Goal: Task Accomplishment & Management: Use online tool/utility

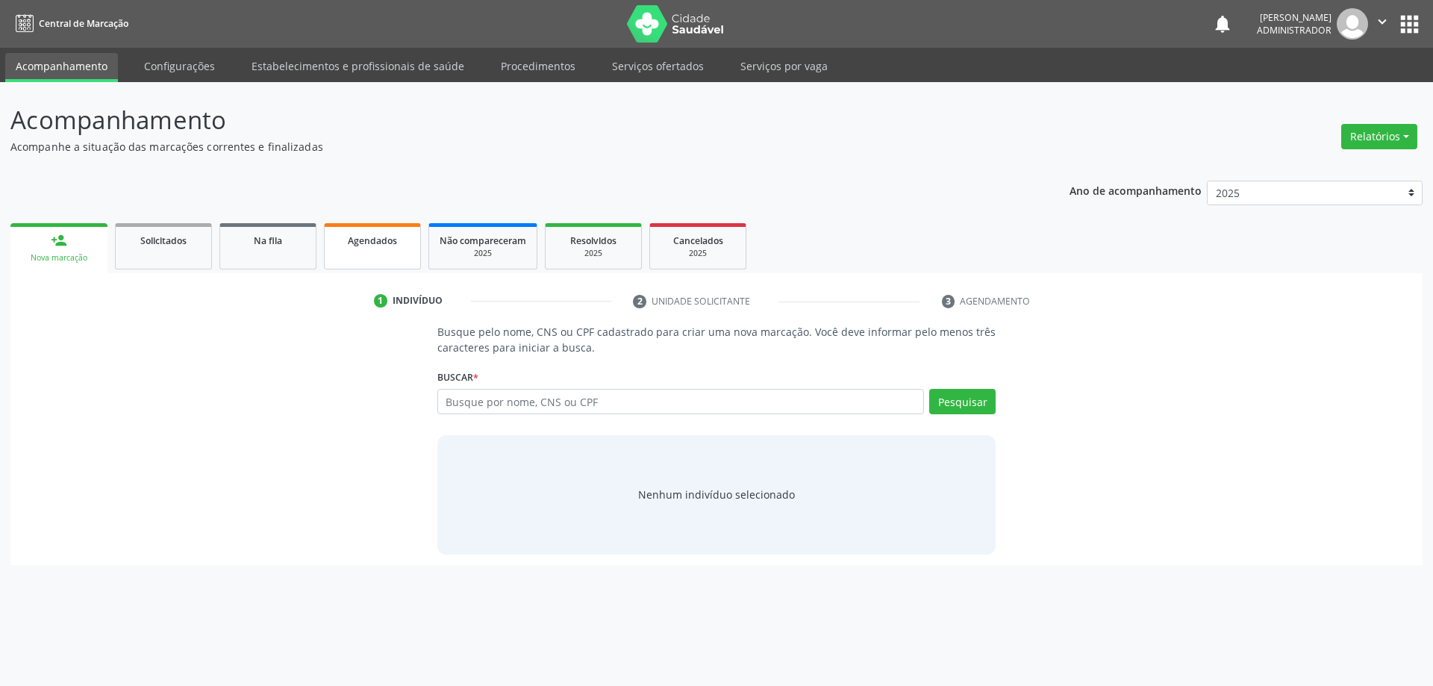
click at [370, 236] on span "Agendados" at bounding box center [372, 240] width 49 height 13
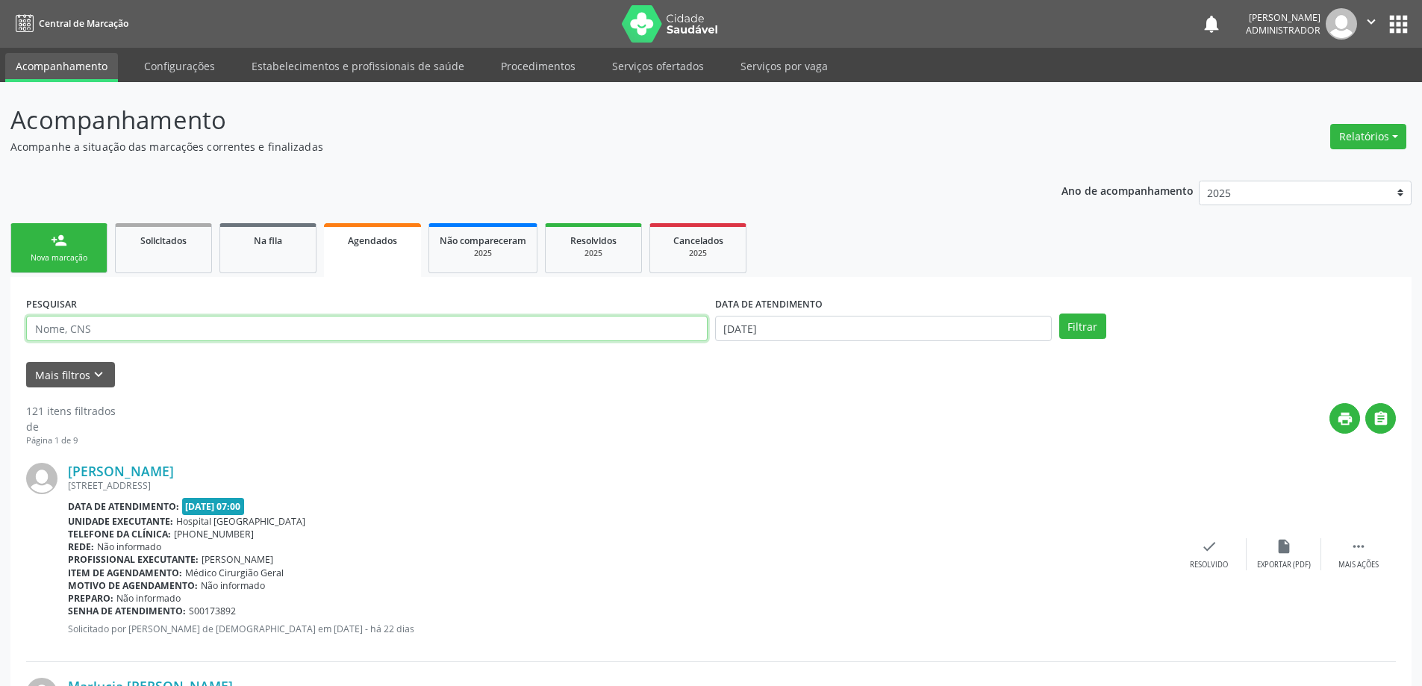
click at [277, 324] on input "text" at bounding box center [367, 328] width 682 height 25
type input "702802692054869"
click at [1062, 320] on button "Filtrar" at bounding box center [1082, 326] width 47 height 25
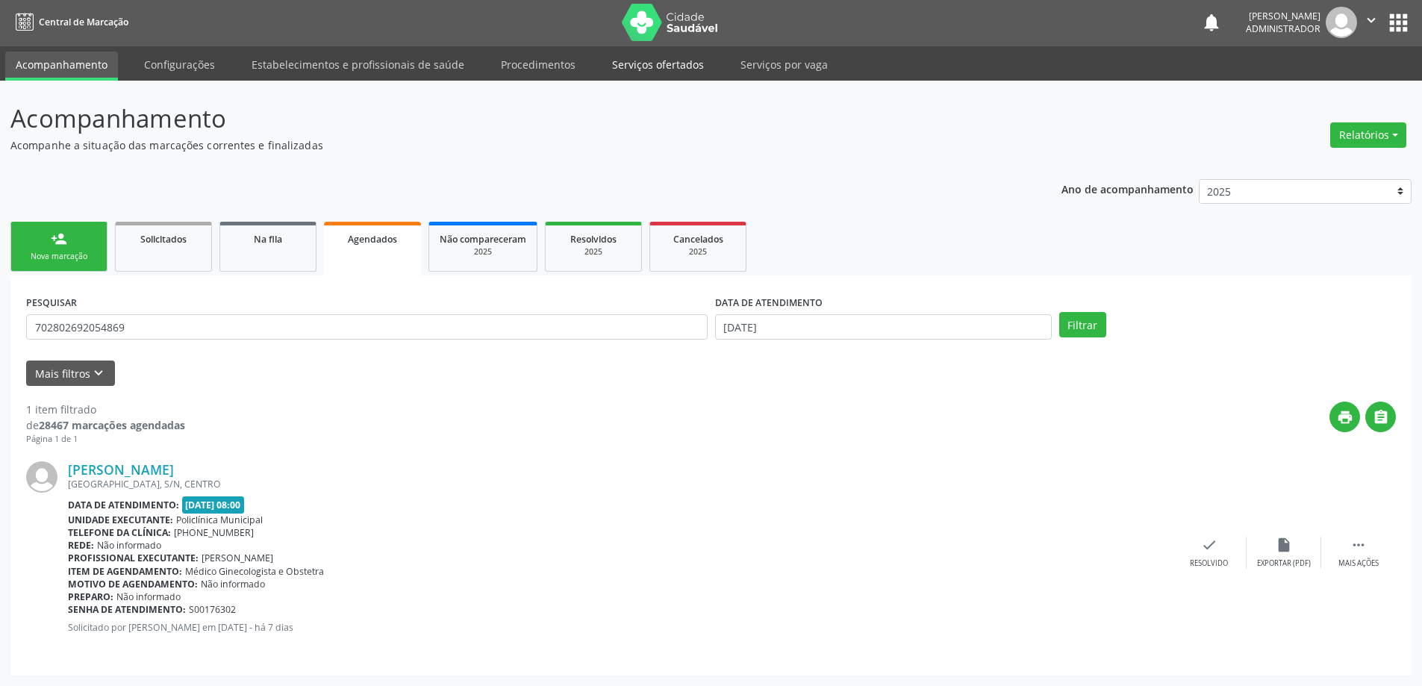
click at [623, 58] on link "Serviços ofertados" at bounding box center [658, 65] width 113 height 26
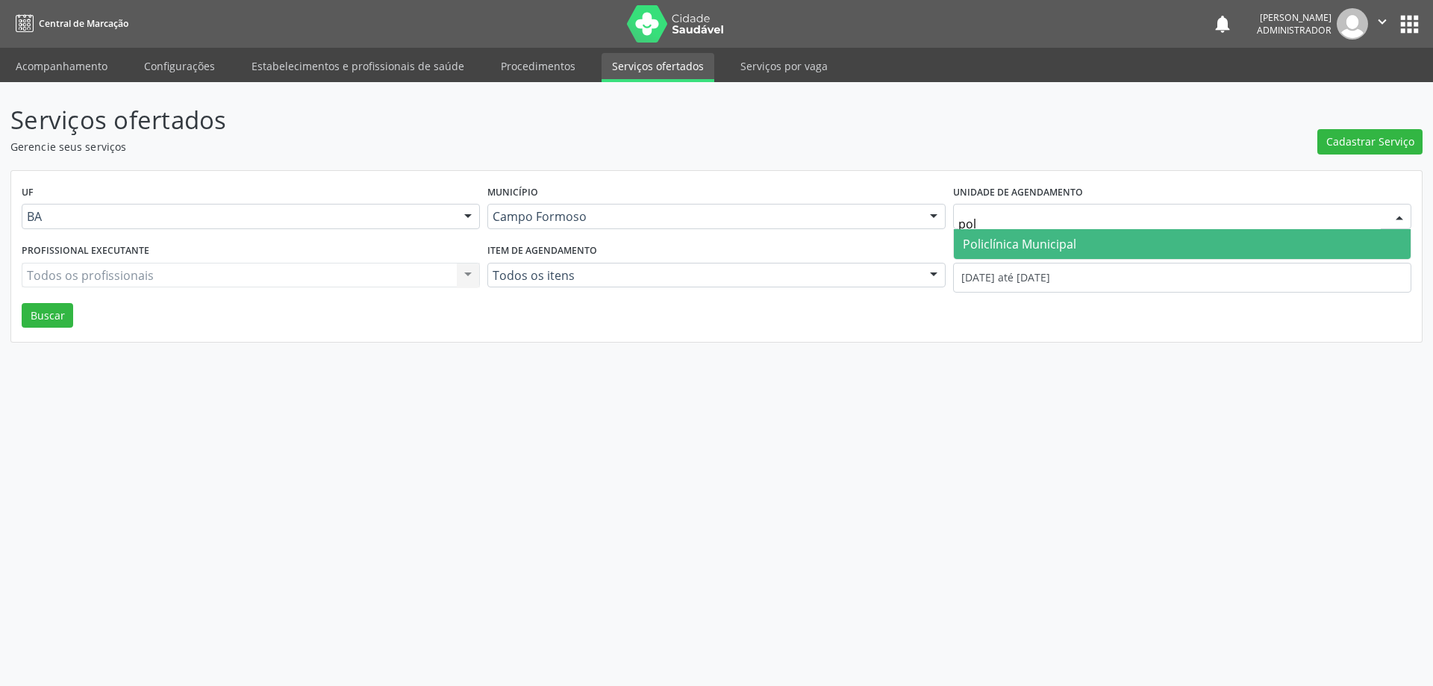
type input "poli"
click at [1006, 238] on span "Policlínica Municipal" at bounding box center [1019, 244] width 113 height 16
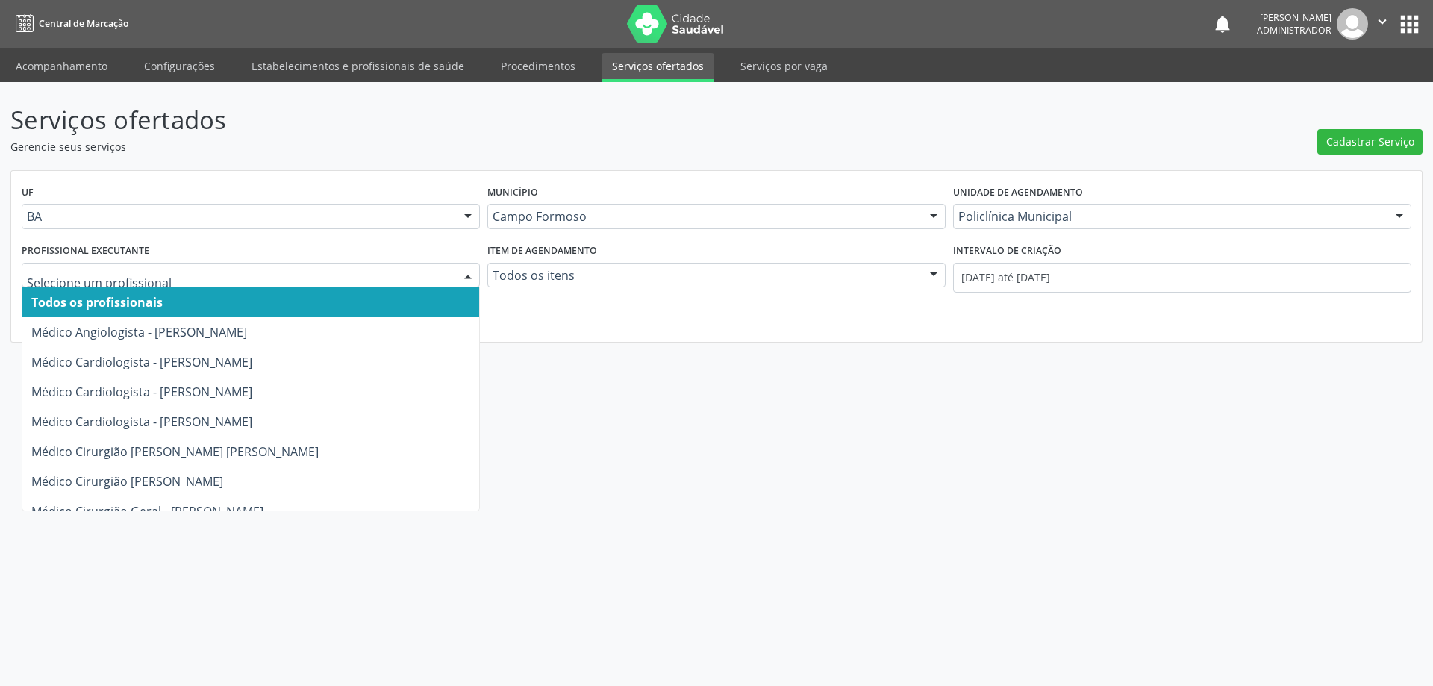
click at [464, 269] on div at bounding box center [468, 276] width 22 height 25
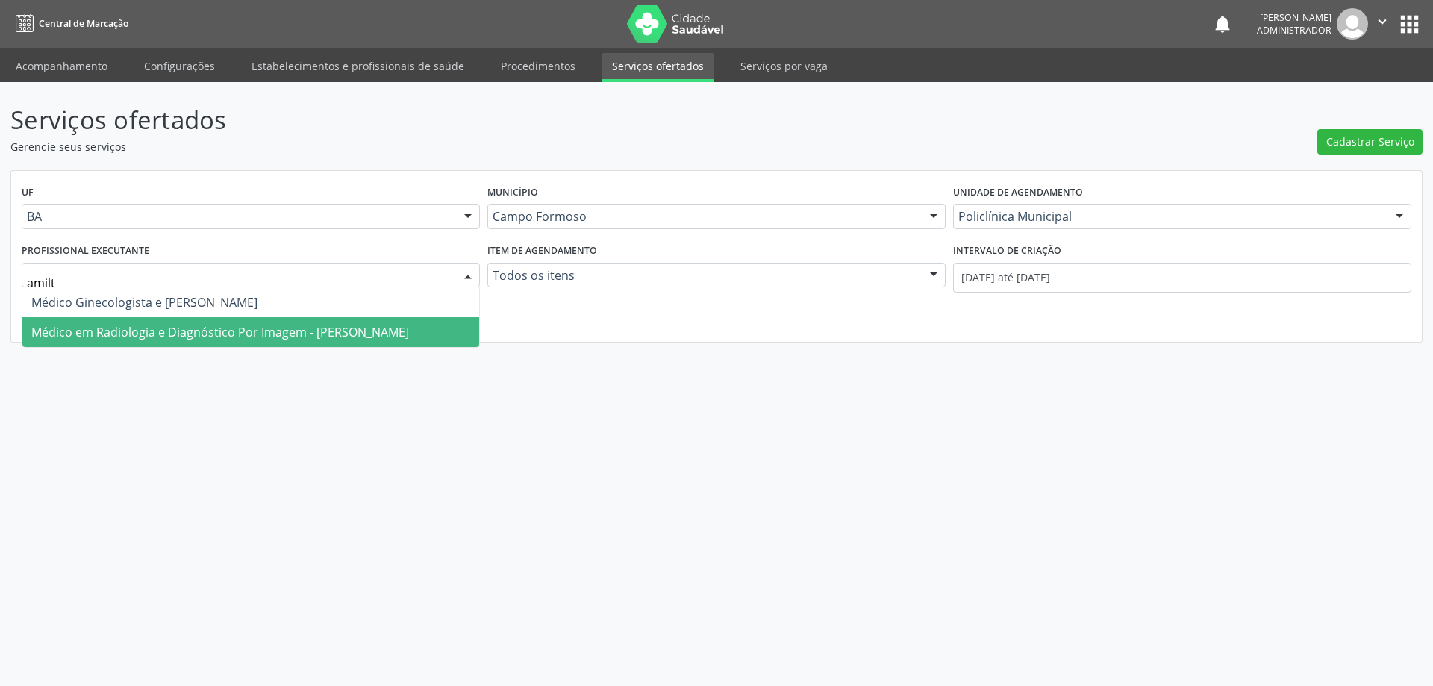
click at [308, 326] on span "Médico em Radiologia e Diagnóstico Por Imagem - Amilton Soares" at bounding box center [220, 332] width 378 height 16
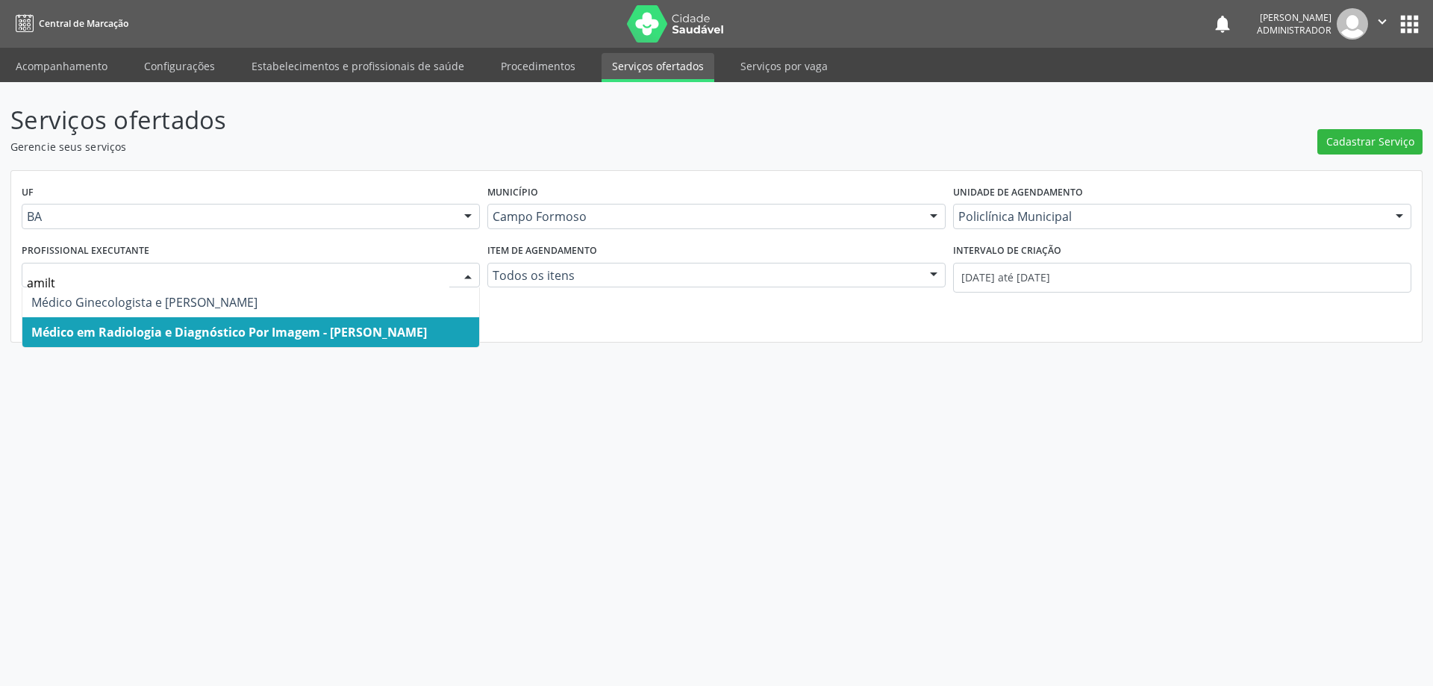
type input "amilto"
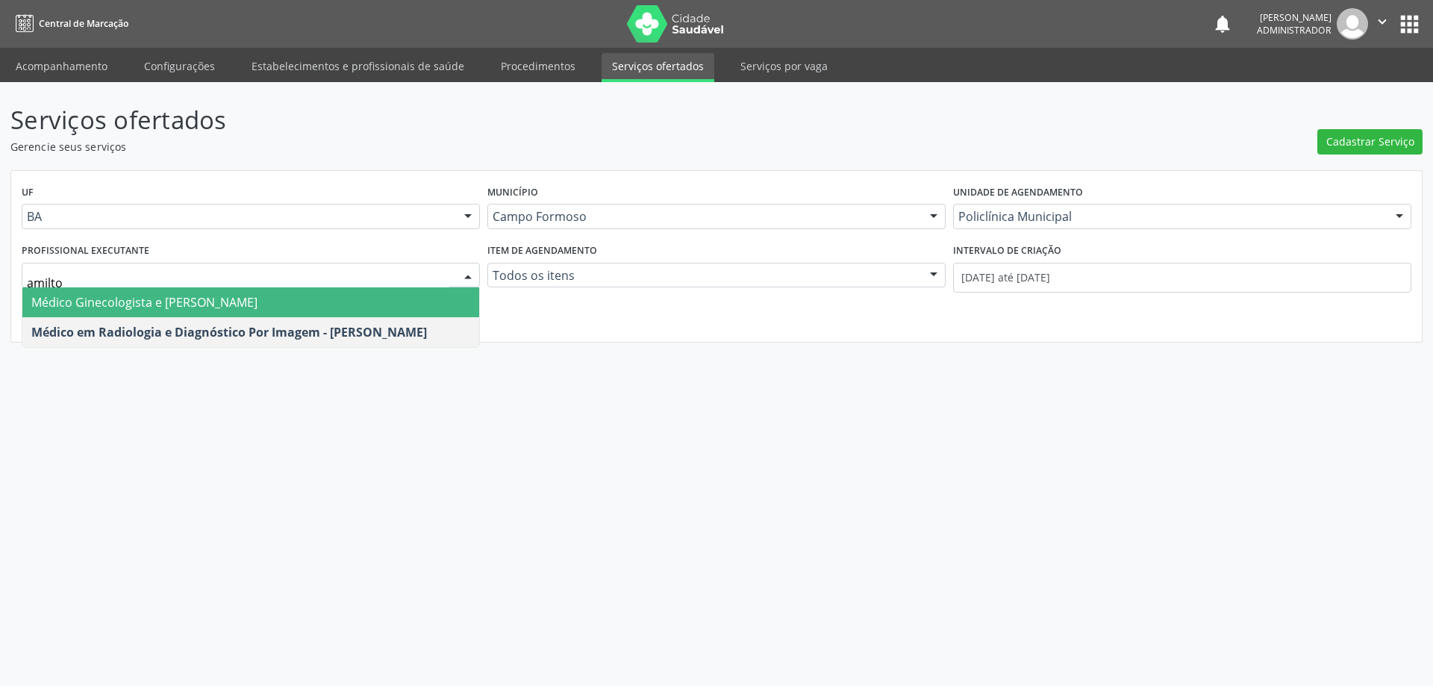
click at [215, 298] on span "Médico Ginecologista e Obstetra - Amilton Soares" at bounding box center [144, 302] width 226 height 16
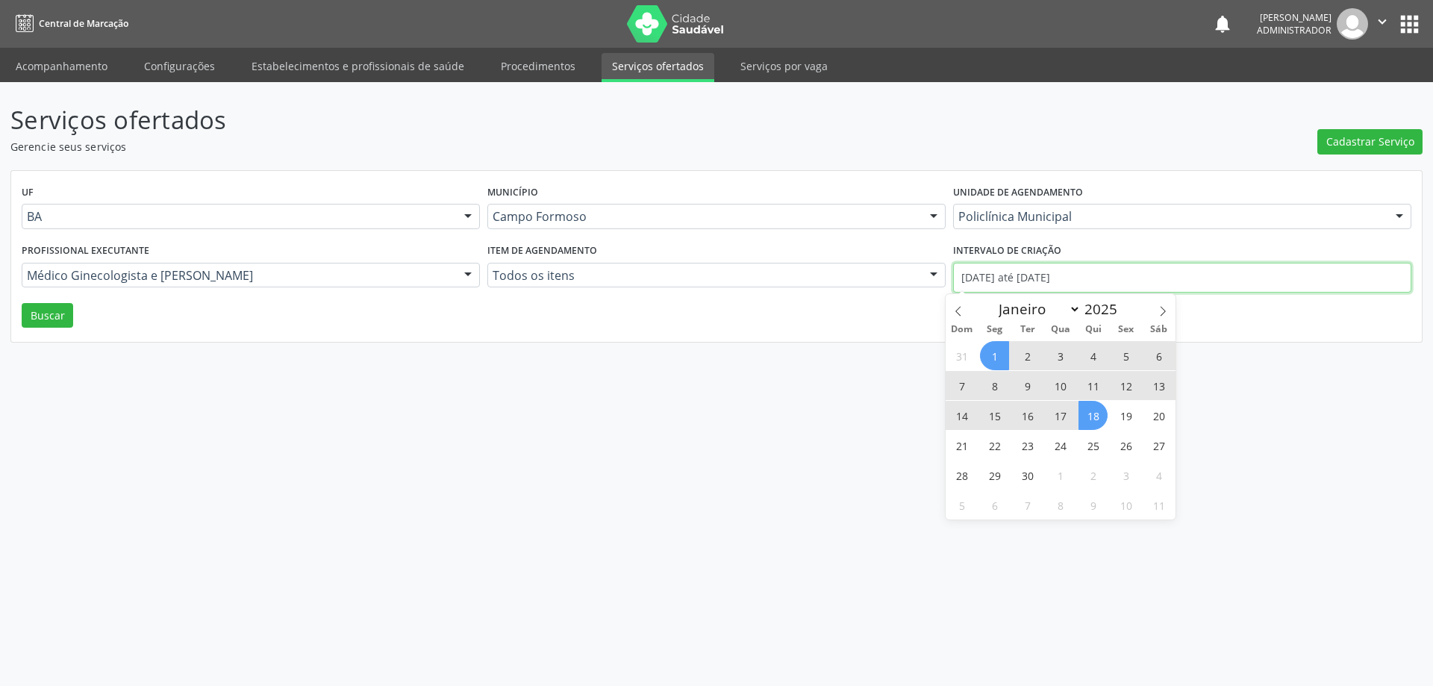
click at [982, 275] on input "01/09/2025 até 18/09/2025" at bounding box center [1182, 278] width 458 height 30
click at [957, 312] on icon at bounding box center [958, 312] width 5 height 10
select select "7"
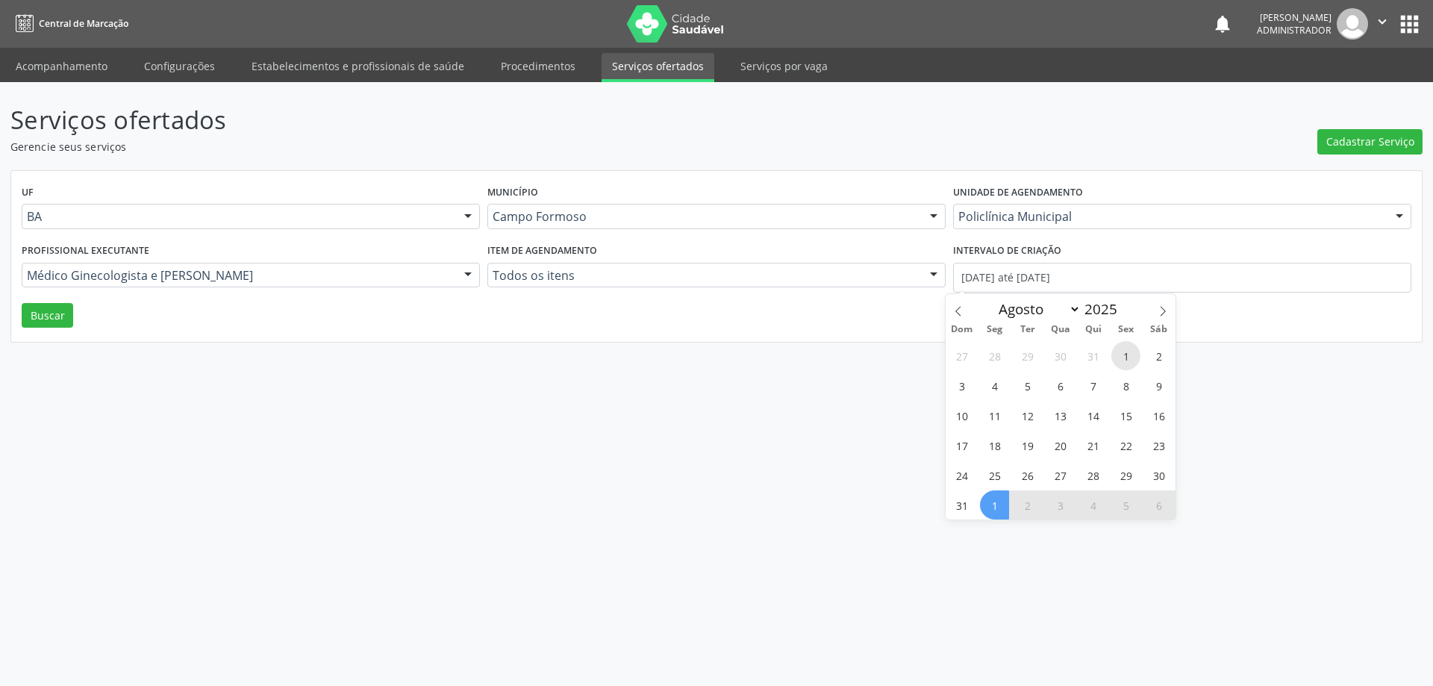
click at [1130, 353] on span "1" at bounding box center [1126, 355] width 29 height 29
type input "01/08/2025"
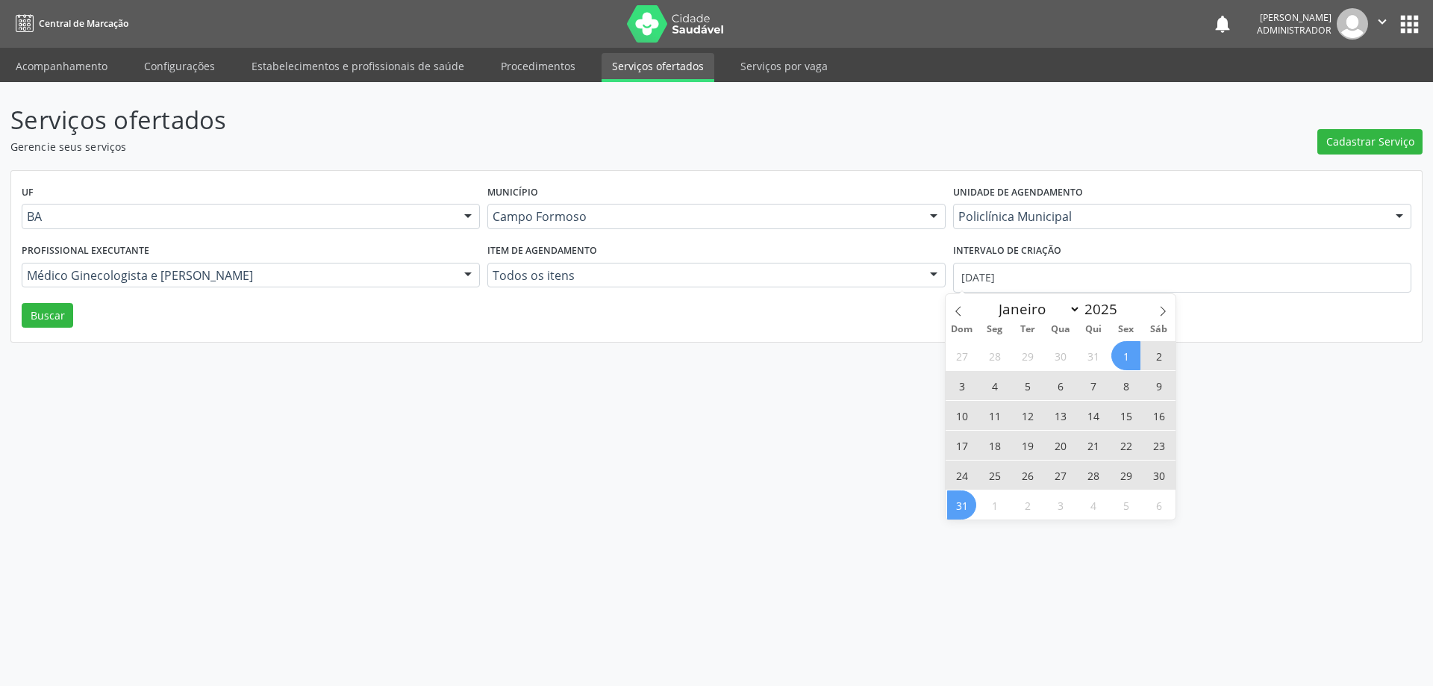
click at [965, 508] on span "31" at bounding box center [961, 505] width 29 height 29
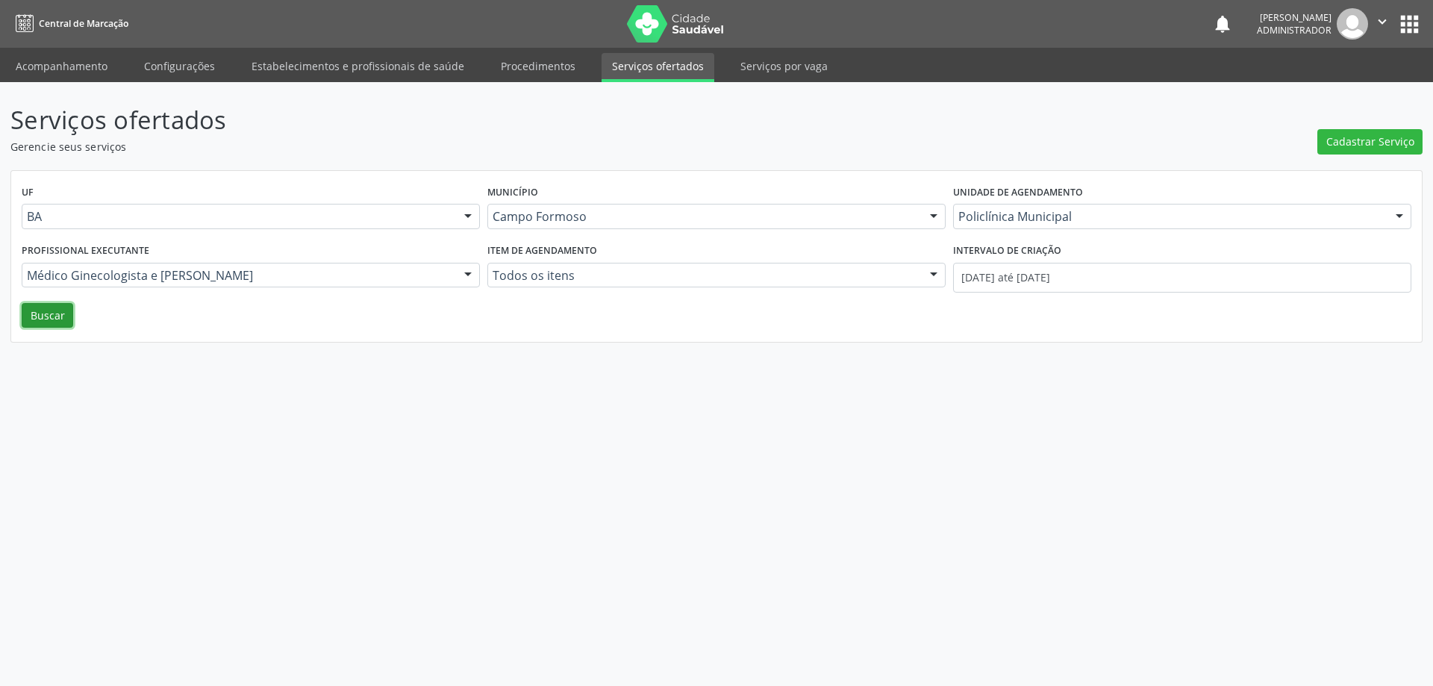
click at [50, 317] on button "Buscar" at bounding box center [48, 315] width 52 height 25
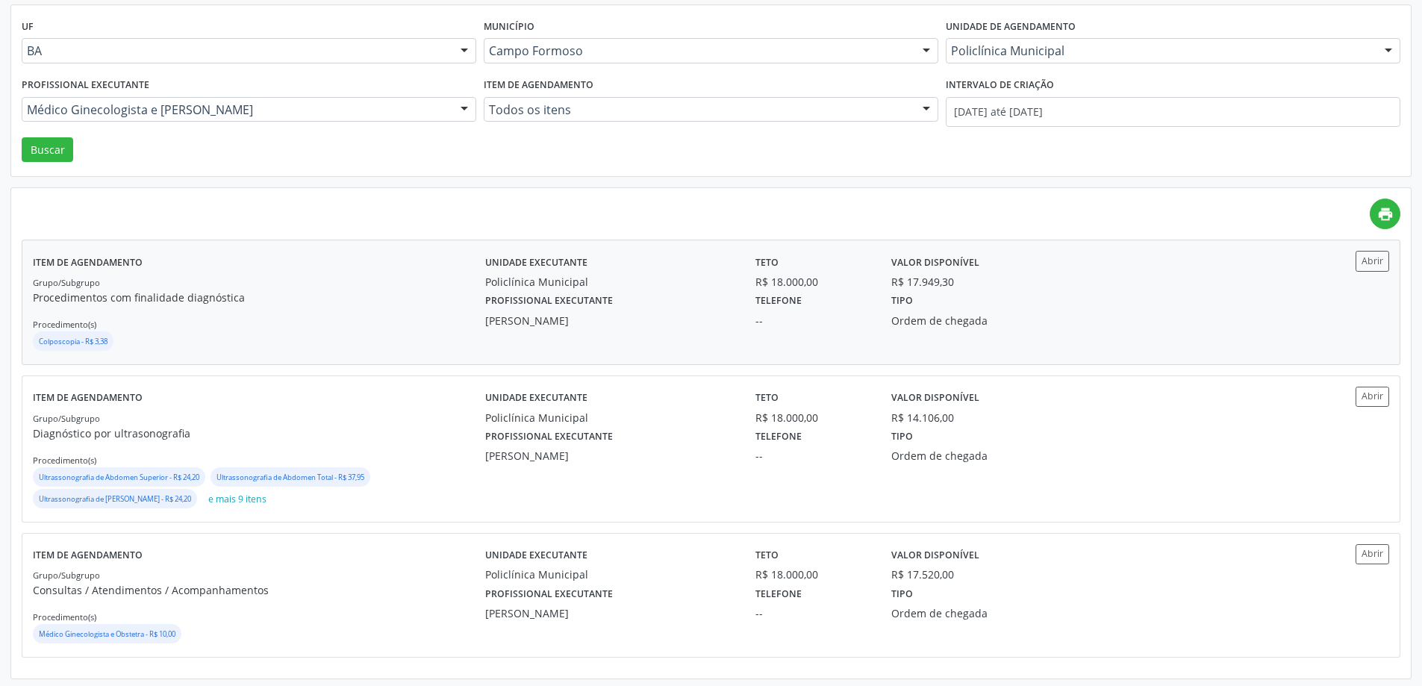
scroll to position [169, 0]
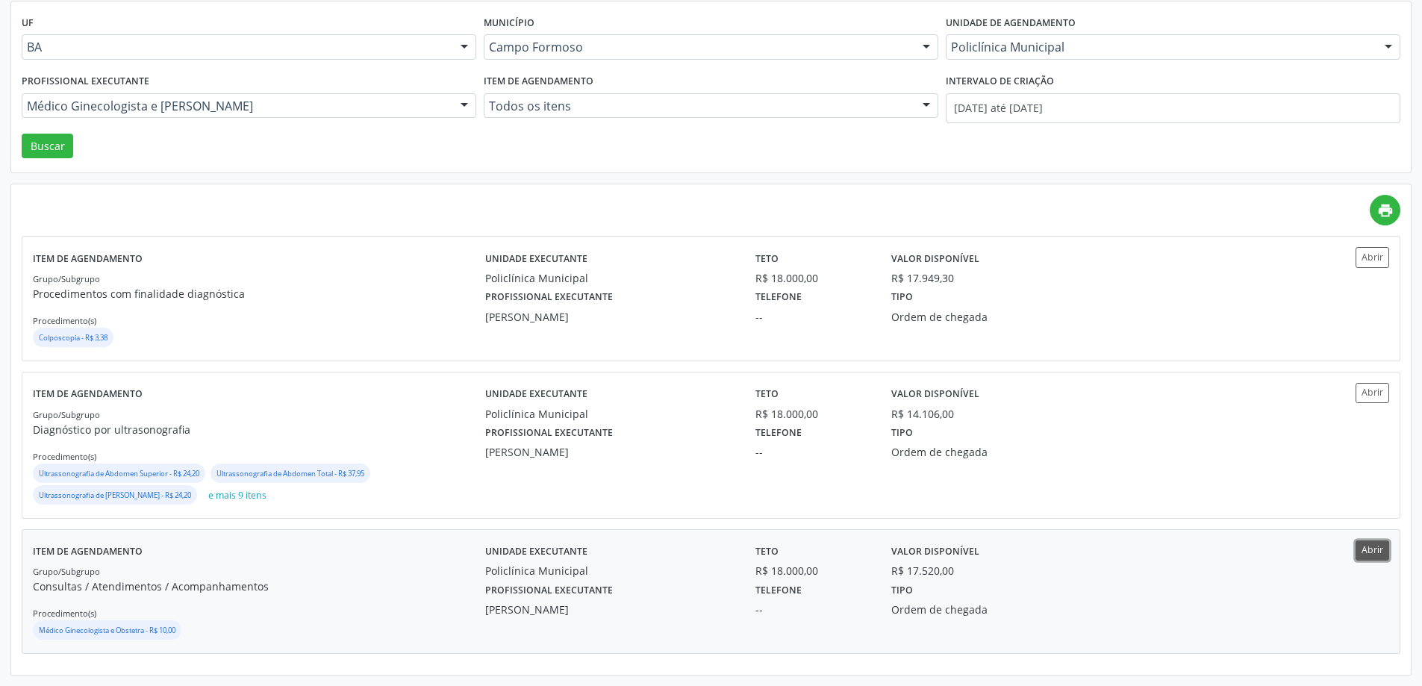
click at [1371, 554] on button "Abrir" at bounding box center [1373, 551] width 34 height 20
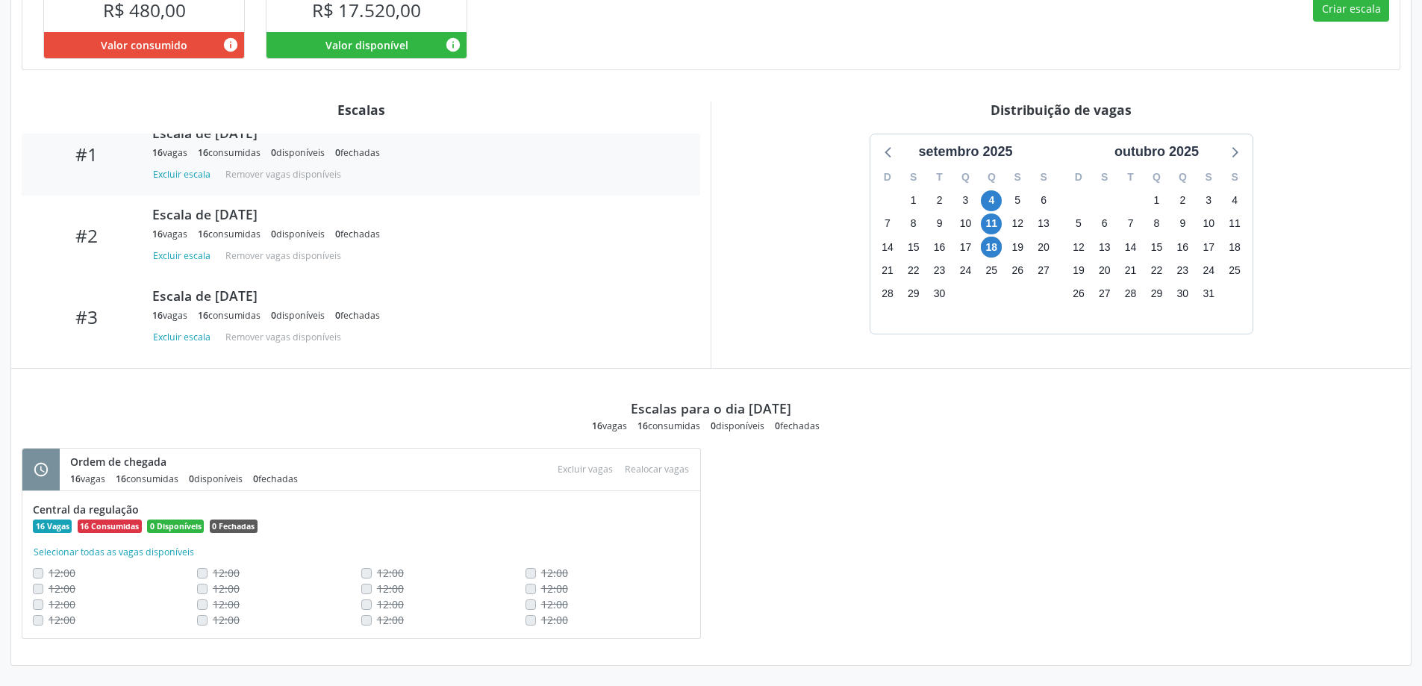
scroll to position [389, 0]
click at [989, 246] on span "18" at bounding box center [991, 246] width 21 height 21
click at [1340, 13] on button "Criar escala" at bounding box center [1351, 8] width 76 height 25
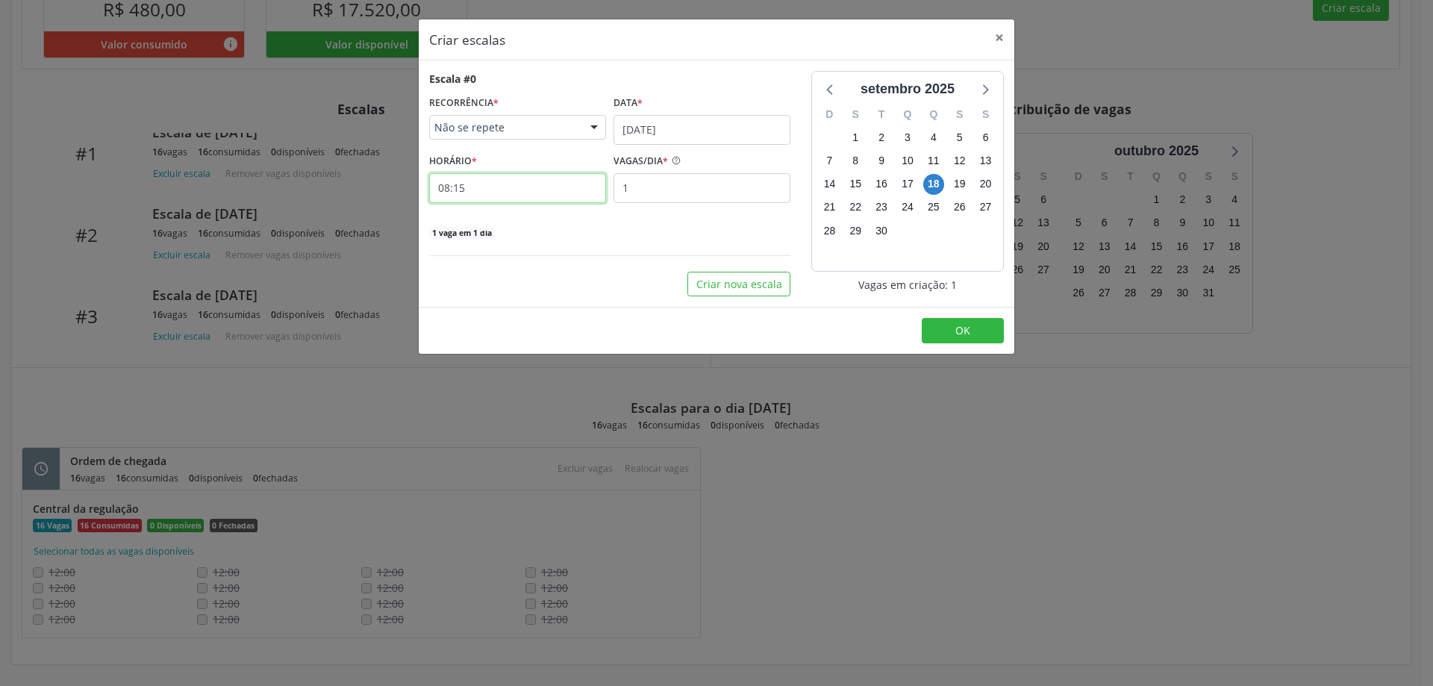
click at [567, 188] on input "08:15" at bounding box center [517, 188] width 177 height 30
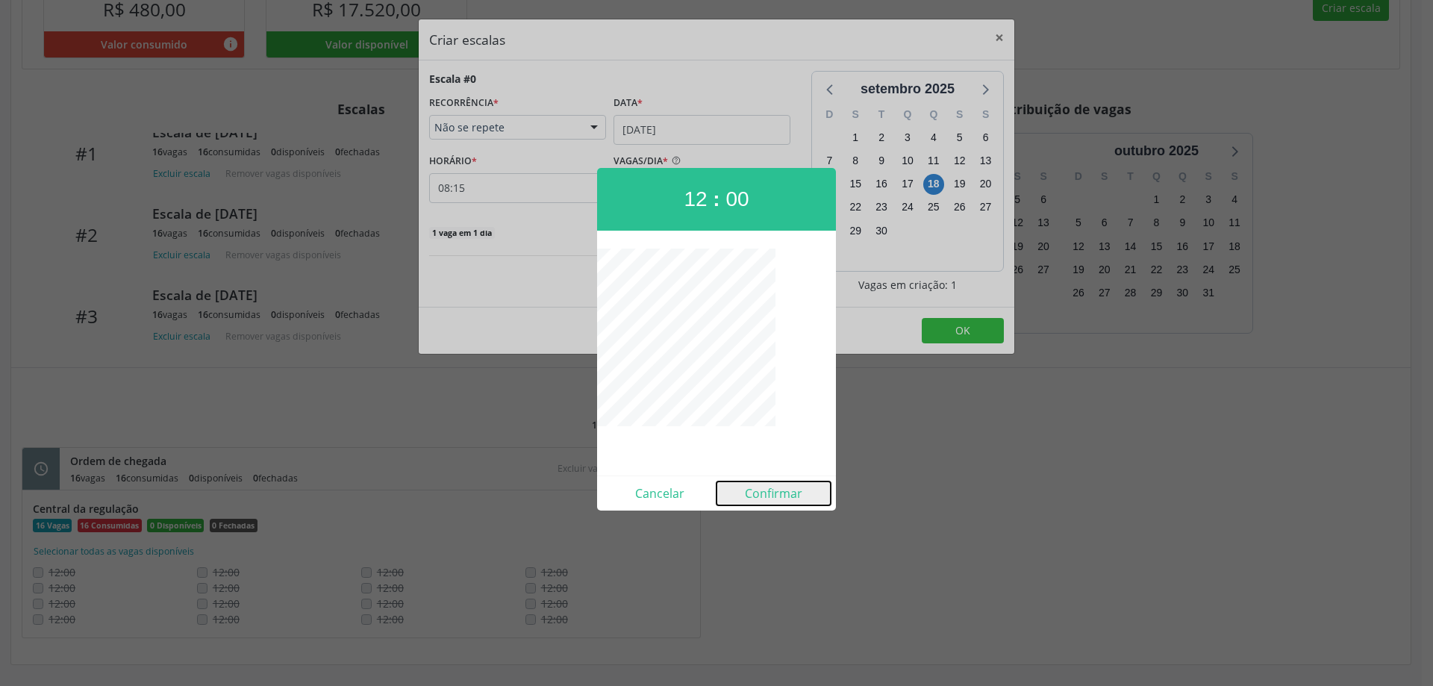
click at [756, 495] on button "Confirmar" at bounding box center [774, 494] width 114 height 24
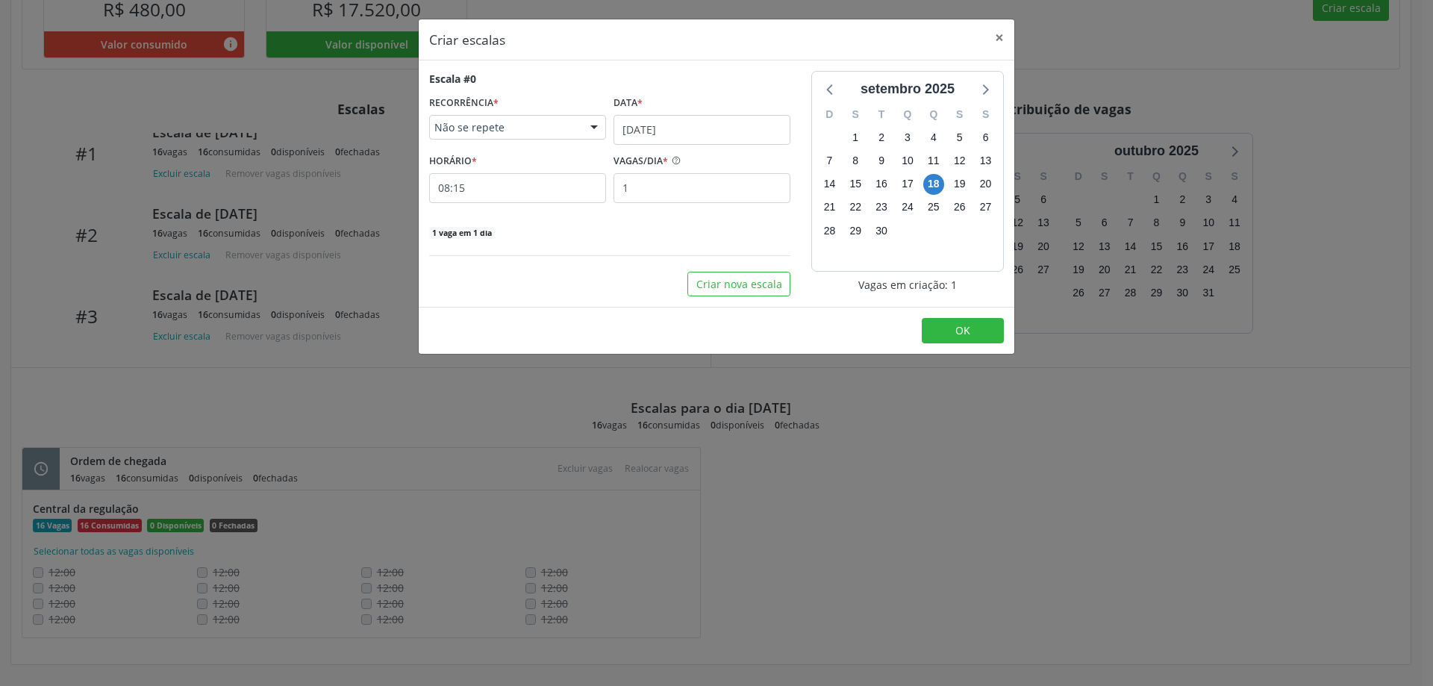
type input "12:00"
click at [947, 333] on button "OK" at bounding box center [963, 330] width 82 height 25
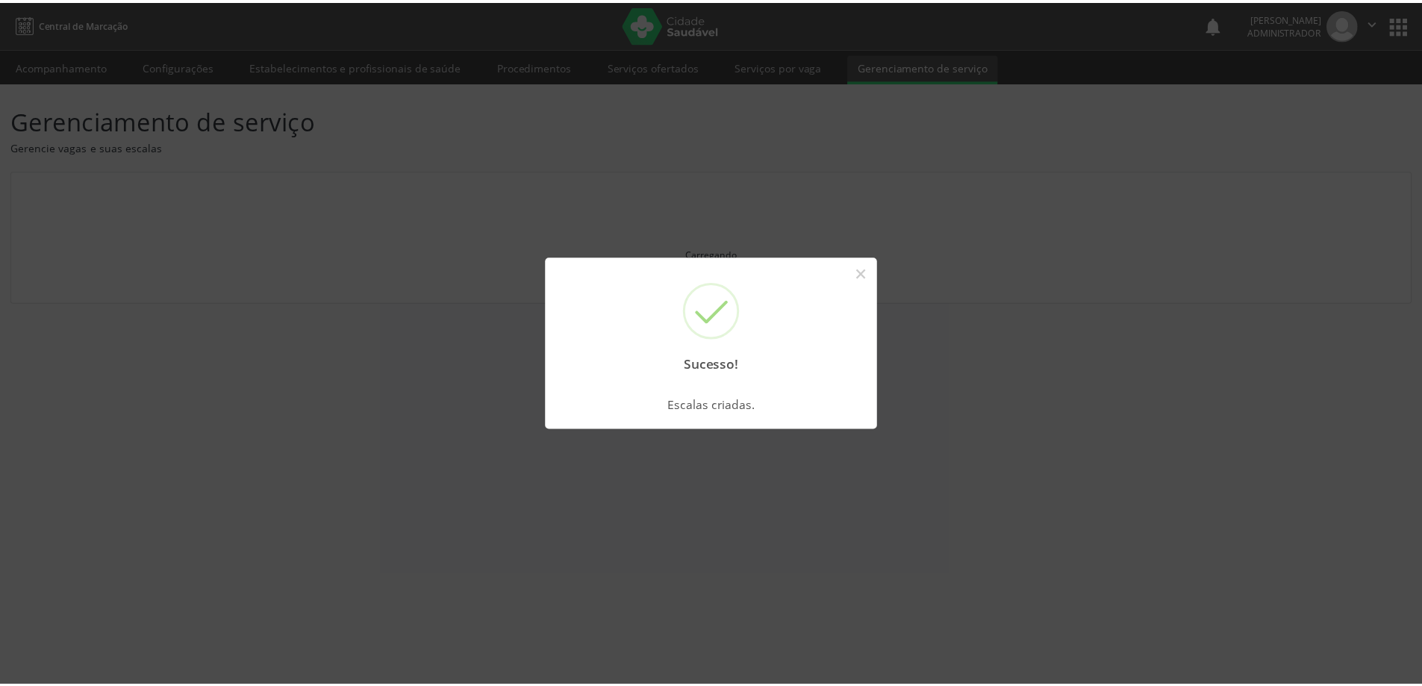
scroll to position [0, 0]
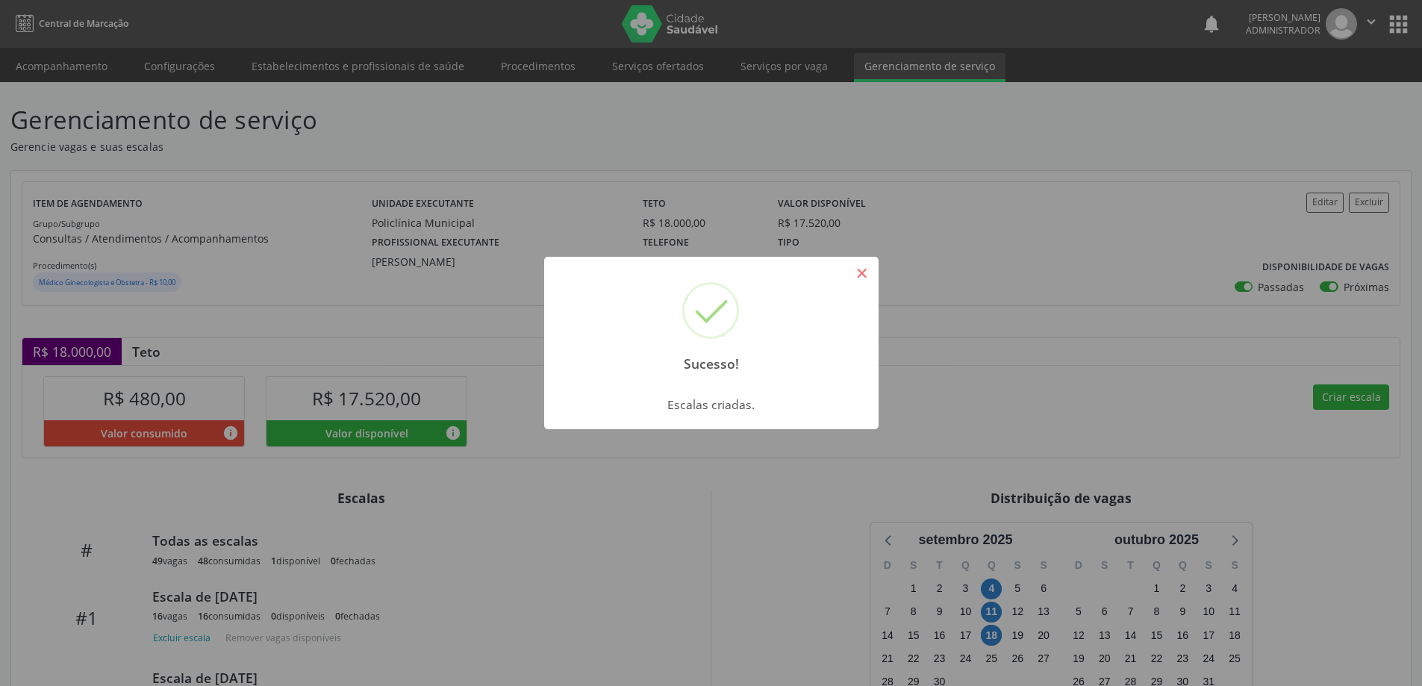
click at [862, 267] on button "×" at bounding box center [862, 273] width 25 height 25
